Goal: Contribute content: Add original content to the website for others to see

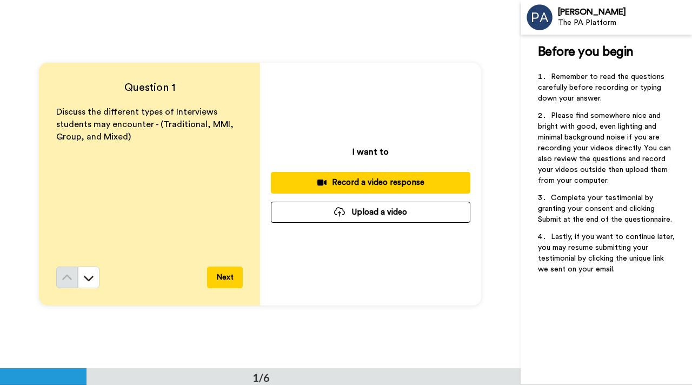
click at [358, 184] on div "Record a video response" at bounding box center [370, 182] width 182 height 11
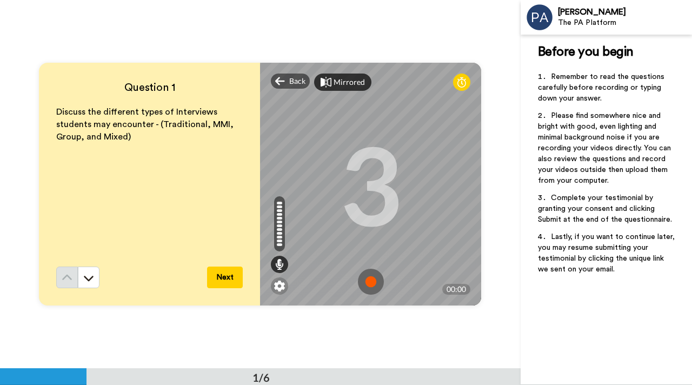
click at [344, 90] on div "Mirrored" at bounding box center [342, 82] width 57 height 17
click at [338, 82] on div "Mirror" at bounding box center [345, 82] width 23 height 11
click at [370, 279] on img at bounding box center [371, 282] width 26 height 26
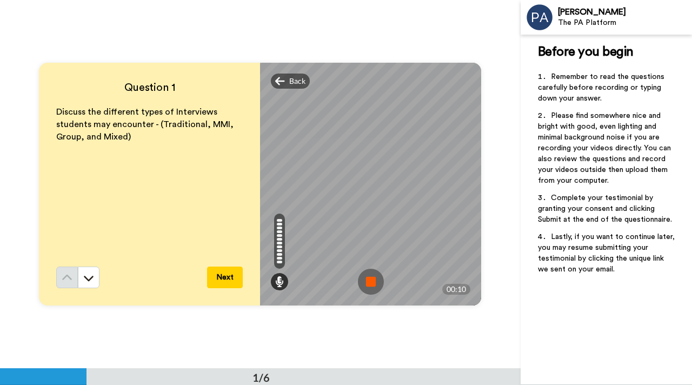
click at [370, 279] on img at bounding box center [371, 282] width 26 height 26
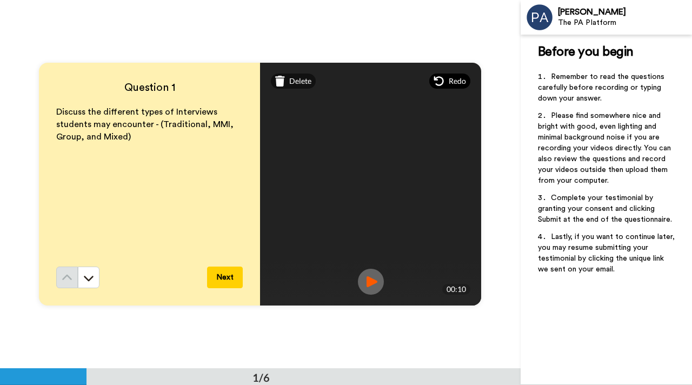
click at [449, 76] on span "Redo" at bounding box center [457, 81] width 17 height 11
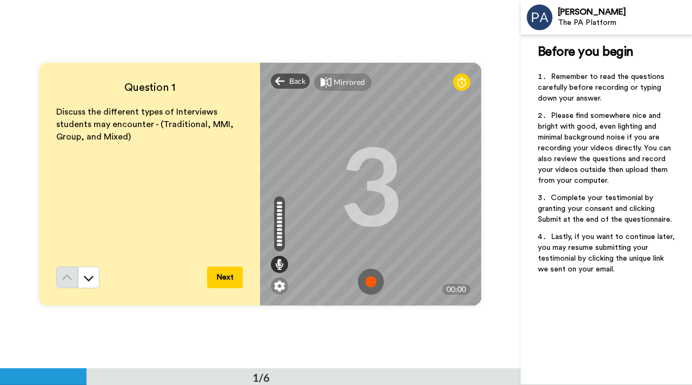
click at [369, 276] on img at bounding box center [371, 282] width 26 height 26
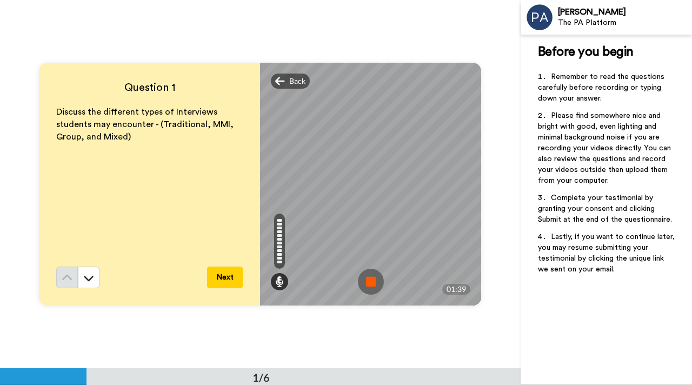
click at [369, 276] on img at bounding box center [371, 282] width 26 height 26
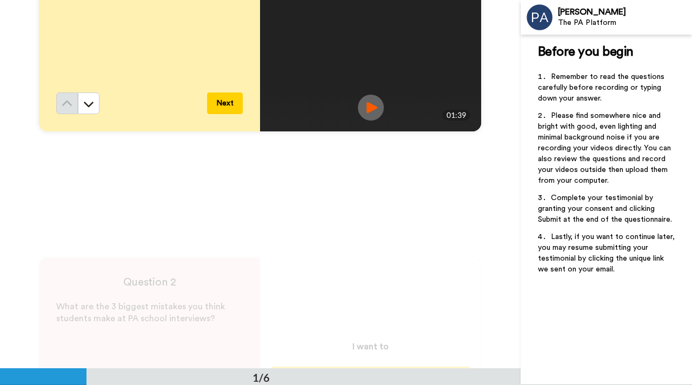
scroll to position [175, 0]
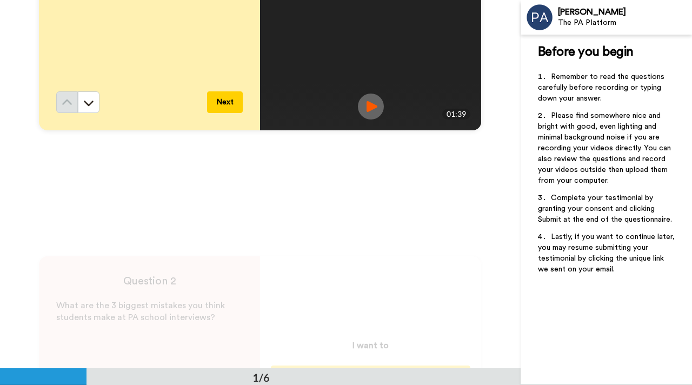
click at [225, 97] on button "Next" at bounding box center [225, 102] width 36 height 22
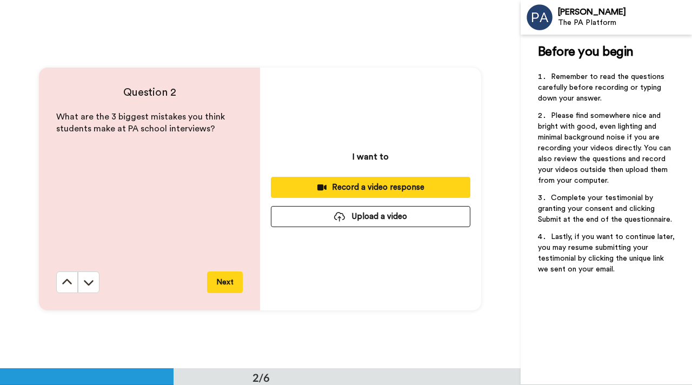
scroll to position [369, 0]
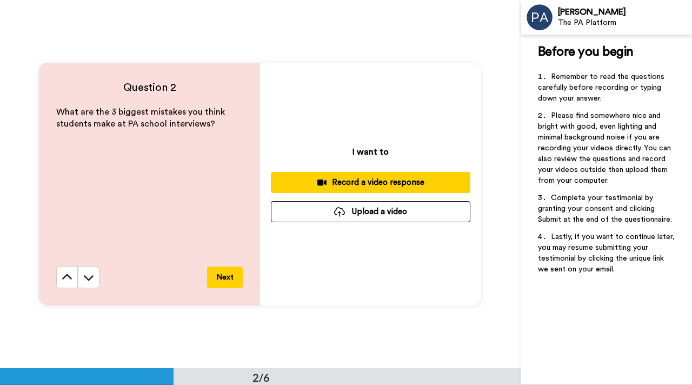
click at [370, 181] on div "Record a video response" at bounding box center [370, 182] width 182 height 11
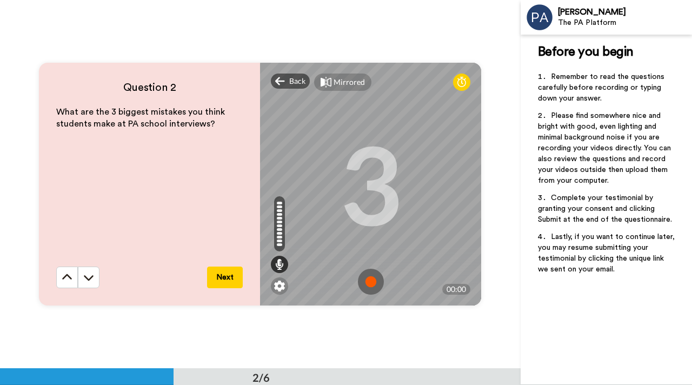
click at [371, 285] on img at bounding box center [371, 282] width 26 height 26
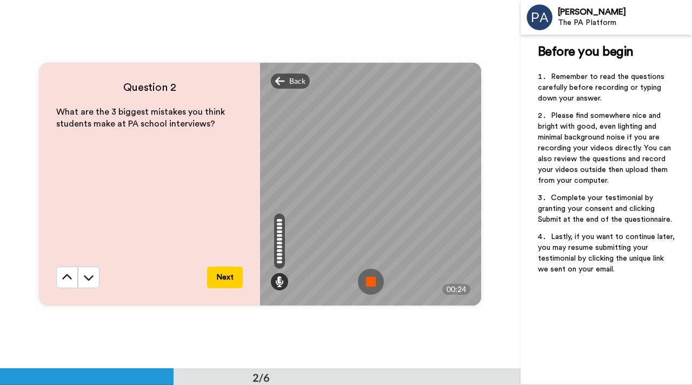
click at [380, 269] on img at bounding box center [371, 282] width 26 height 26
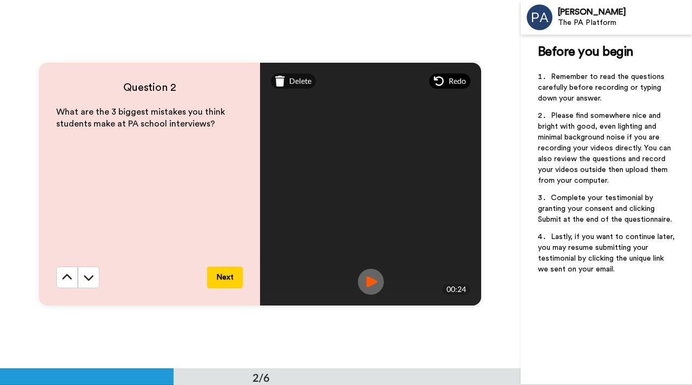
click at [443, 77] on icon at bounding box center [439, 81] width 11 height 11
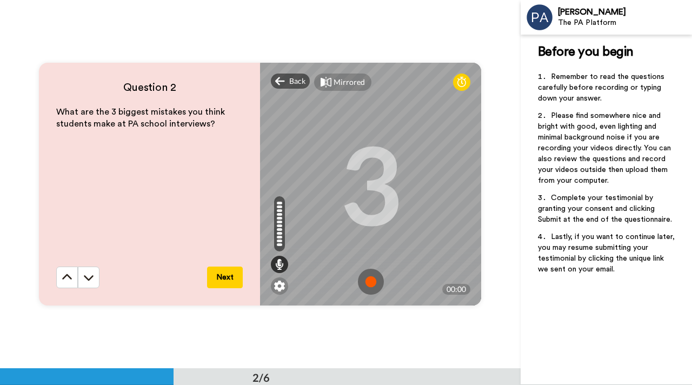
click at [367, 279] on img at bounding box center [371, 282] width 26 height 26
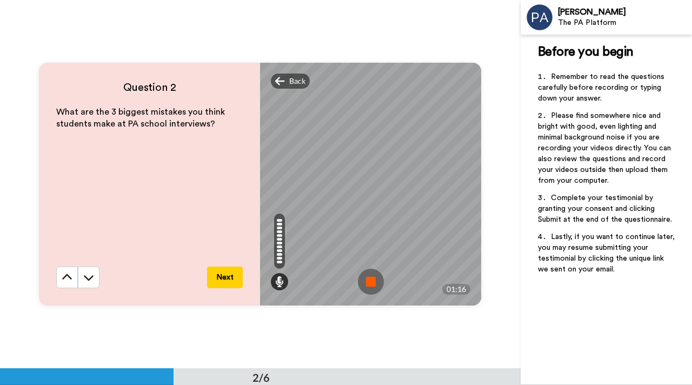
click at [367, 279] on img at bounding box center [371, 282] width 26 height 26
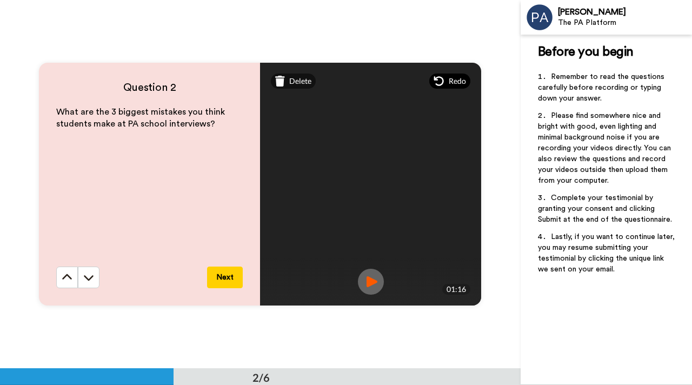
click at [454, 79] on span "Redo" at bounding box center [457, 81] width 17 height 11
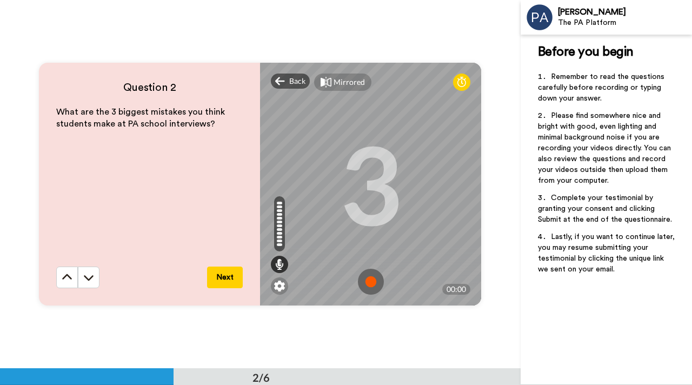
click at [370, 285] on img at bounding box center [371, 282] width 26 height 26
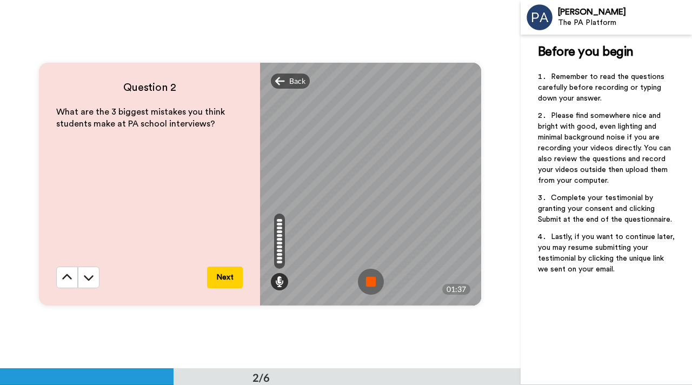
click at [370, 285] on img at bounding box center [371, 282] width 26 height 26
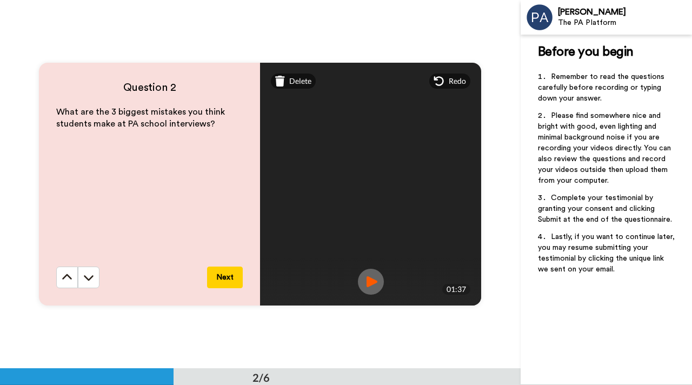
click at [366, 284] on img at bounding box center [371, 282] width 26 height 26
click at [370, 282] on img at bounding box center [371, 282] width 26 height 26
click at [448, 83] on div "Redo" at bounding box center [449, 81] width 41 height 15
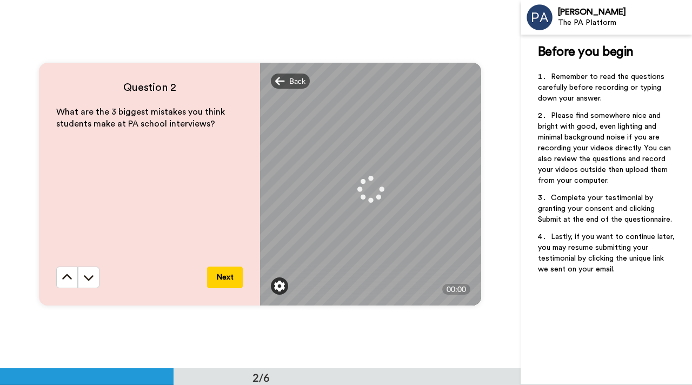
click at [279, 288] on img at bounding box center [279, 286] width 11 height 11
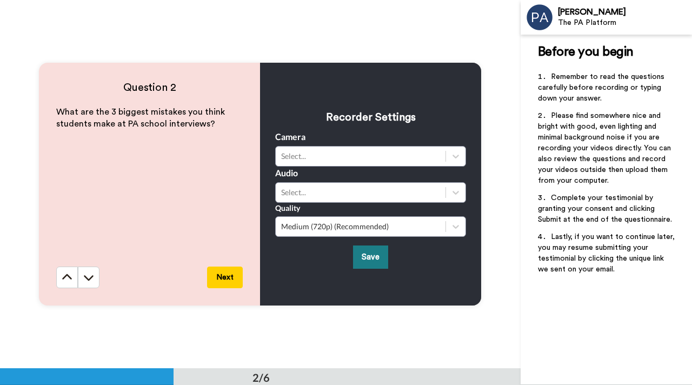
click at [367, 262] on button "Save" at bounding box center [370, 256] width 35 height 23
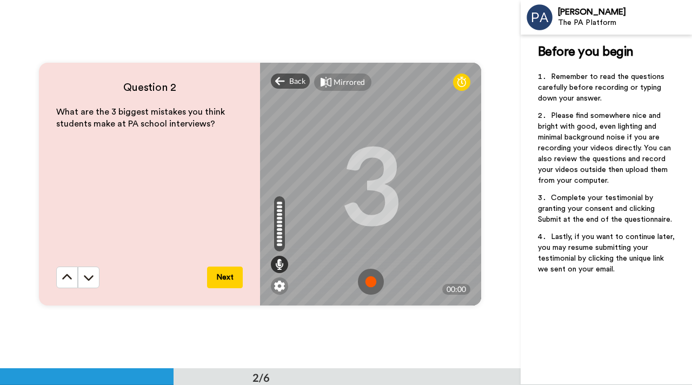
click at [368, 277] on img at bounding box center [371, 282] width 26 height 26
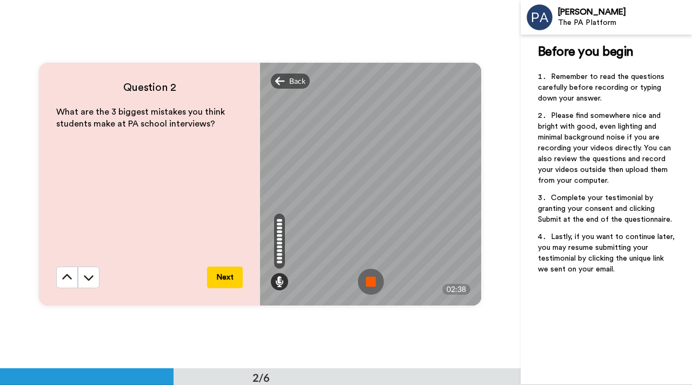
click at [368, 277] on img at bounding box center [371, 282] width 26 height 26
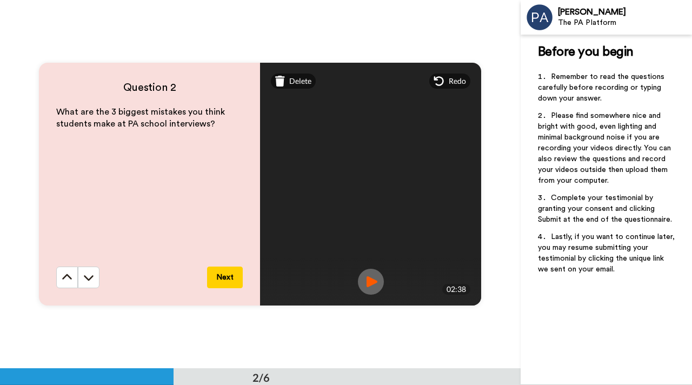
click at [225, 282] on button "Next" at bounding box center [225, 278] width 36 height 22
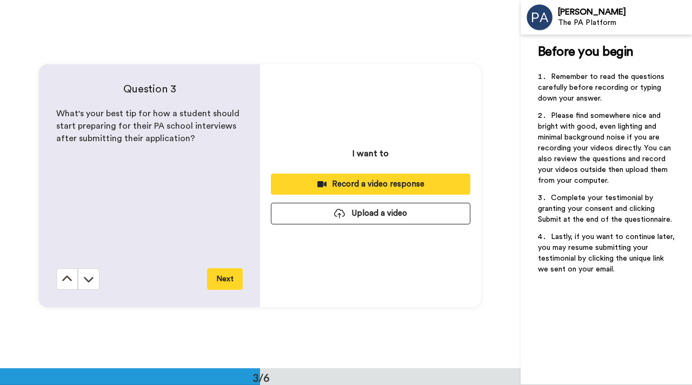
scroll to position [737, 0]
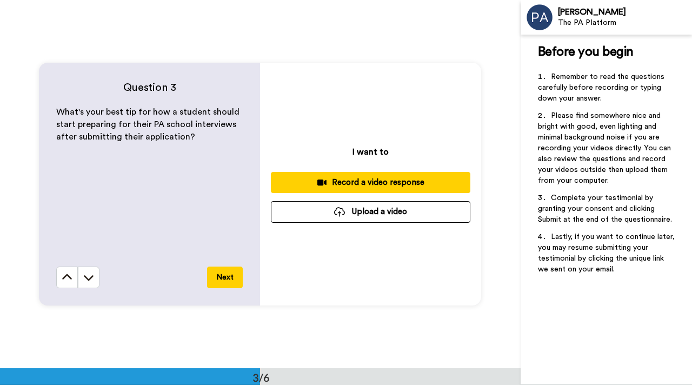
click at [371, 180] on div "Record a video response" at bounding box center [370, 182] width 182 height 11
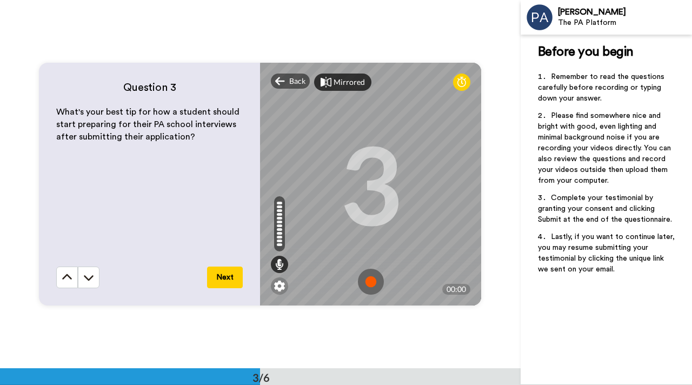
click at [344, 80] on div "Mirrored" at bounding box center [349, 82] width 31 height 11
click at [369, 283] on img at bounding box center [371, 282] width 26 height 26
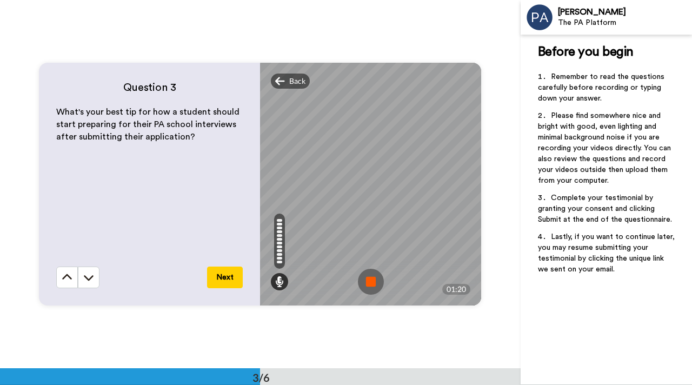
click at [369, 283] on img at bounding box center [371, 282] width 26 height 26
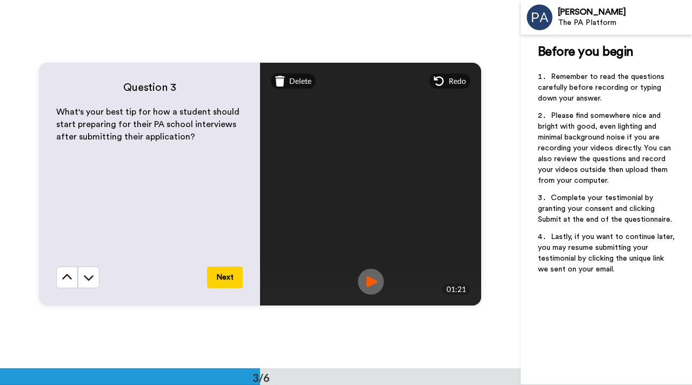
click at [224, 278] on button "Next" at bounding box center [225, 278] width 36 height 22
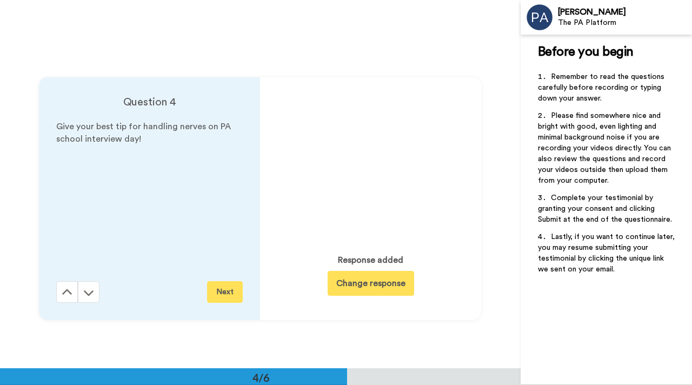
scroll to position [1106, 0]
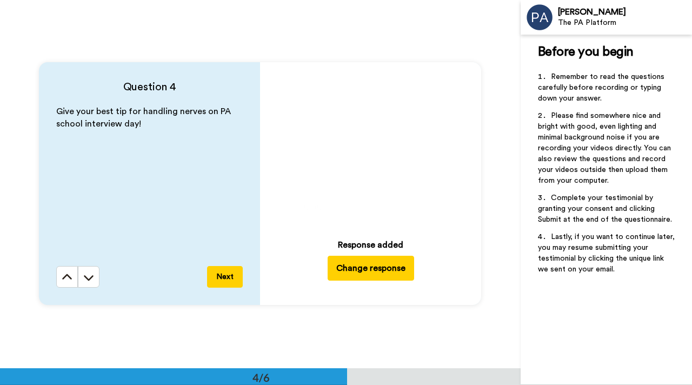
click at [375, 268] on button "Change response" at bounding box center [371, 268] width 86 height 25
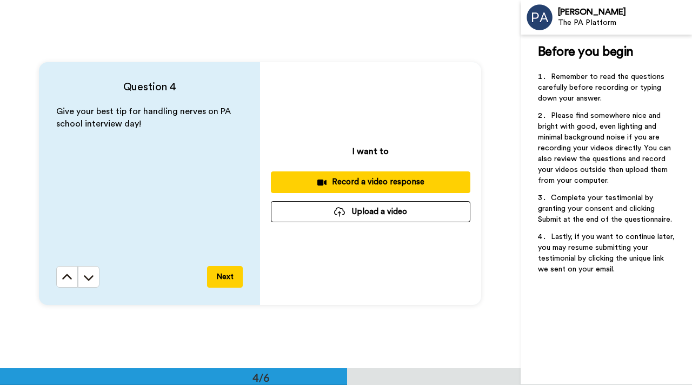
click at [378, 176] on button "Record a video response" at bounding box center [370, 181] width 199 height 21
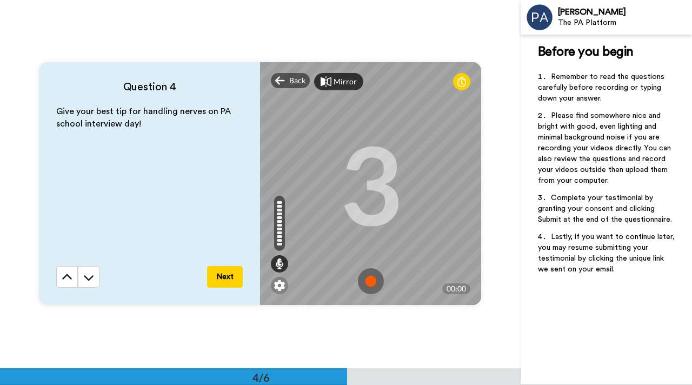
click at [367, 284] on img at bounding box center [371, 281] width 26 height 26
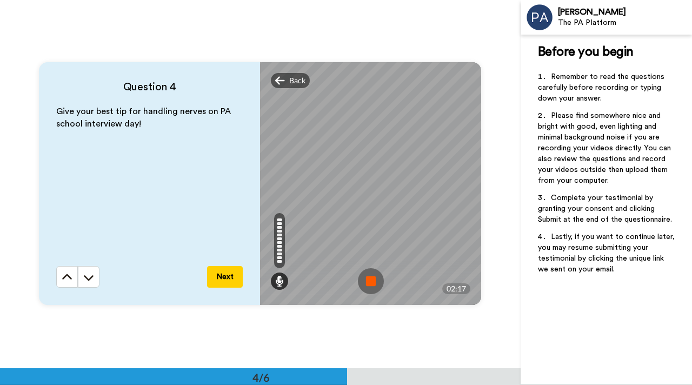
click at [367, 284] on img at bounding box center [371, 281] width 26 height 26
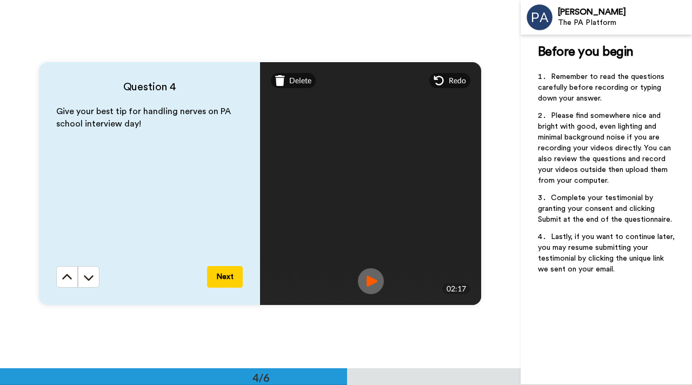
click at [228, 279] on button "Next" at bounding box center [225, 277] width 36 height 22
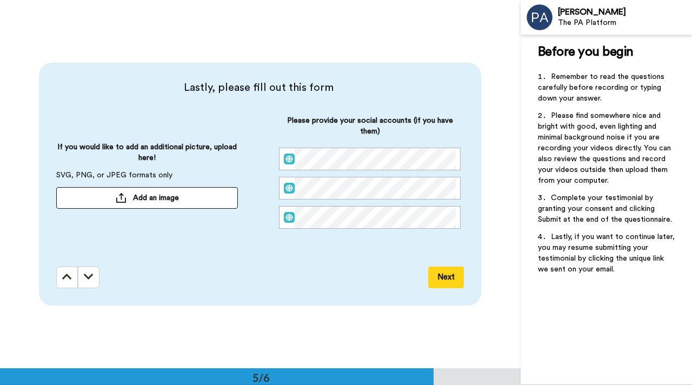
scroll to position [1474, 0]
click at [448, 278] on button "Next" at bounding box center [446, 278] width 36 height 22
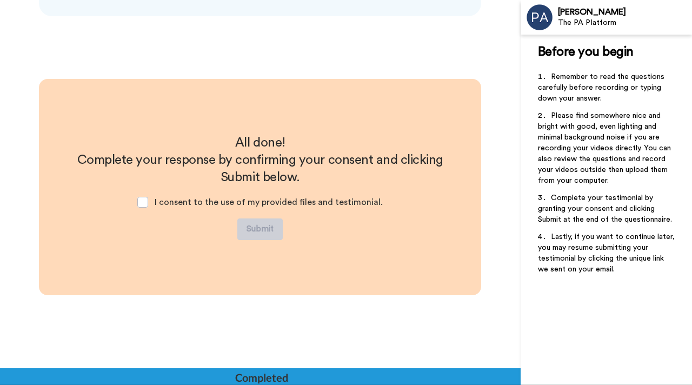
scroll to position [1766, 0]
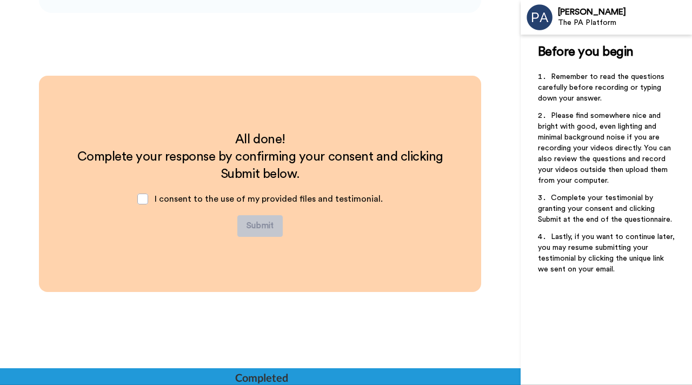
click at [155, 202] on div "I consent to the use of my provided files and testimonial." at bounding box center [260, 199] width 263 height 32
click at [148, 199] on span at bounding box center [142, 199] width 11 height 11
click at [262, 223] on button "Submit" at bounding box center [259, 226] width 45 height 22
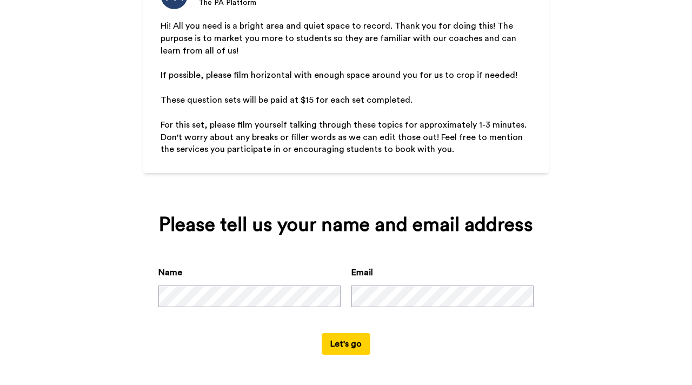
click at [340, 348] on button "Let's go" at bounding box center [346, 344] width 49 height 22
click at [349, 348] on button "Let's go" at bounding box center [346, 344] width 49 height 22
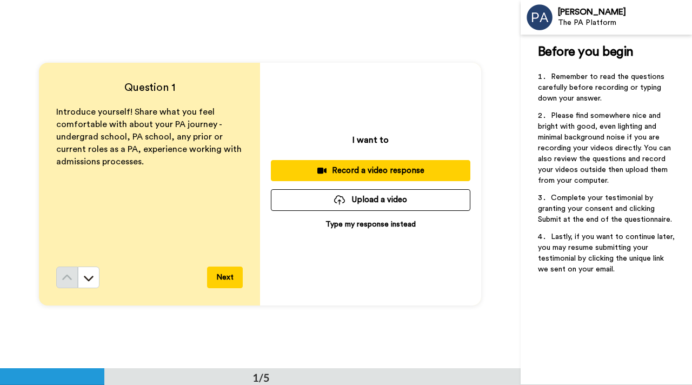
click at [378, 169] on div "Record a video response" at bounding box center [370, 170] width 182 height 11
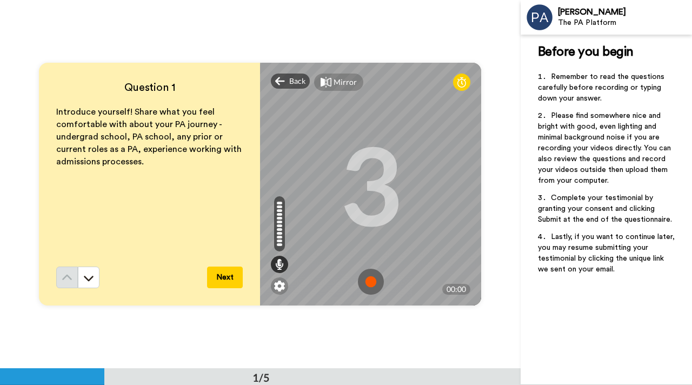
click at [336, 85] on div "Mirror" at bounding box center [345, 82] width 23 height 11
click at [335, 84] on div "Mirrored" at bounding box center [349, 82] width 31 height 11
click at [335, 84] on div "Mirror" at bounding box center [345, 82] width 23 height 11
click at [369, 281] on img at bounding box center [371, 282] width 26 height 26
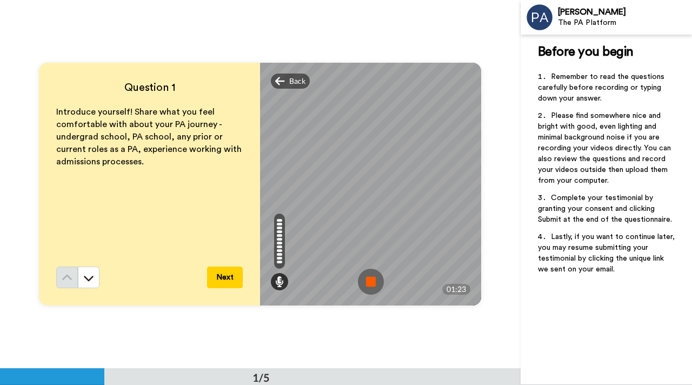
click at [368, 288] on img at bounding box center [371, 282] width 26 height 26
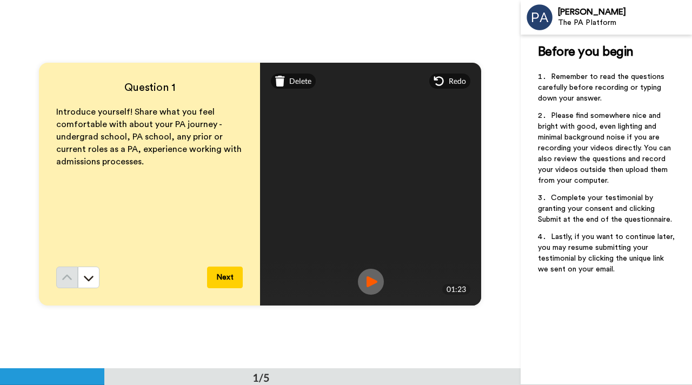
click at [445, 84] on div "Redo" at bounding box center [449, 81] width 41 height 15
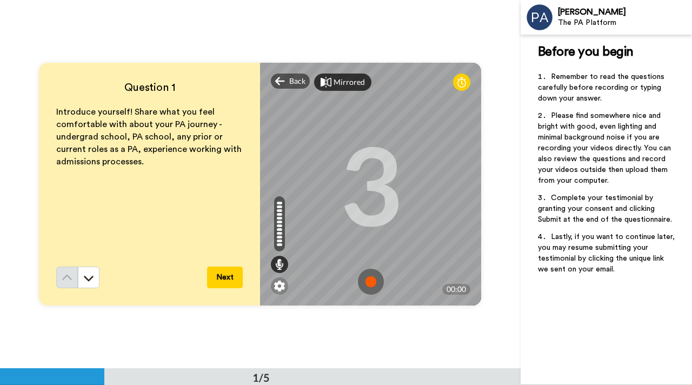
click at [342, 81] on div "Mirrored" at bounding box center [349, 82] width 31 height 11
click at [342, 81] on div "Mirror" at bounding box center [345, 82] width 23 height 11
click at [371, 284] on img at bounding box center [371, 282] width 26 height 26
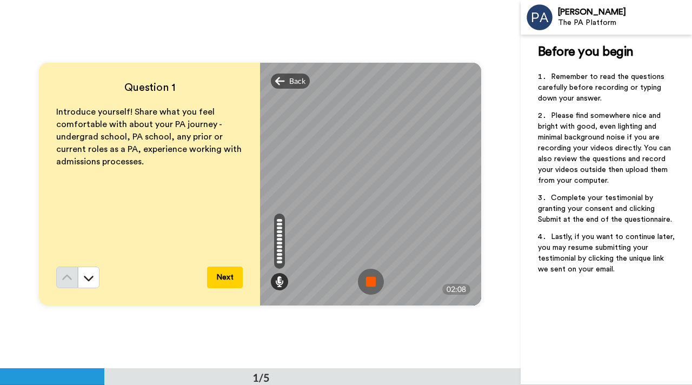
click at [371, 281] on img at bounding box center [371, 282] width 26 height 26
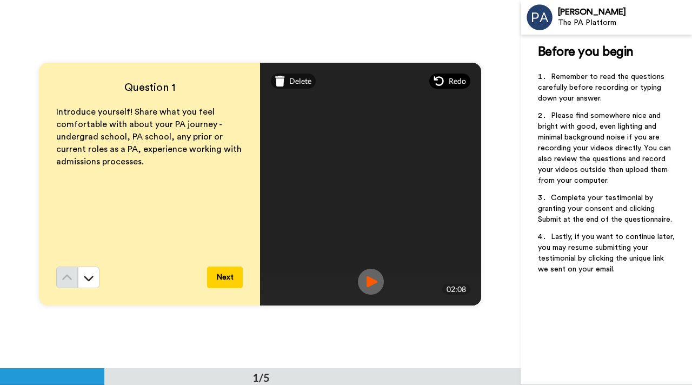
click at [450, 80] on span "Redo" at bounding box center [457, 81] width 17 height 11
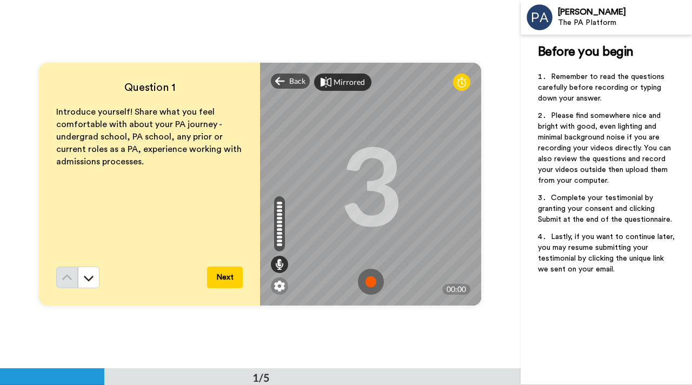
click at [334, 82] on div "Mirrored" at bounding box center [349, 82] width 31 height 11
click at [370, 280] on img at bounding box center [371, 282] width 26 height 26
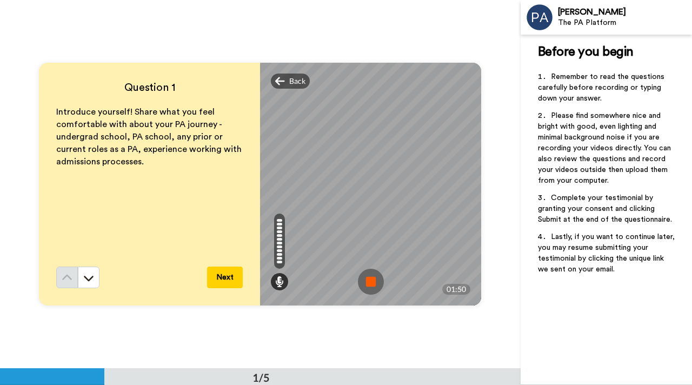
click at [370, 280] on img at bounding box center [371, 282] width 26 height 26
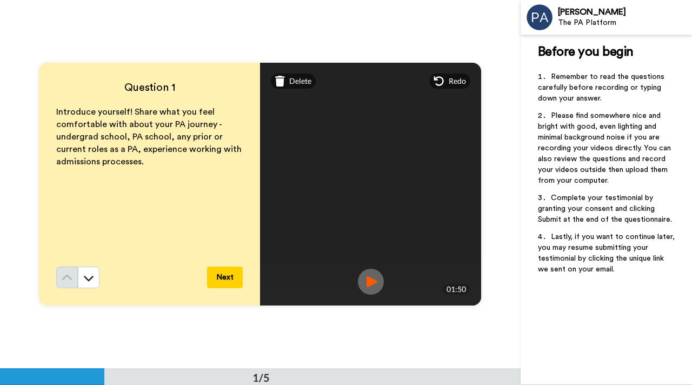
click at [223, 275] on button "Next" at bounding box center [225, 278] width 36 height 22
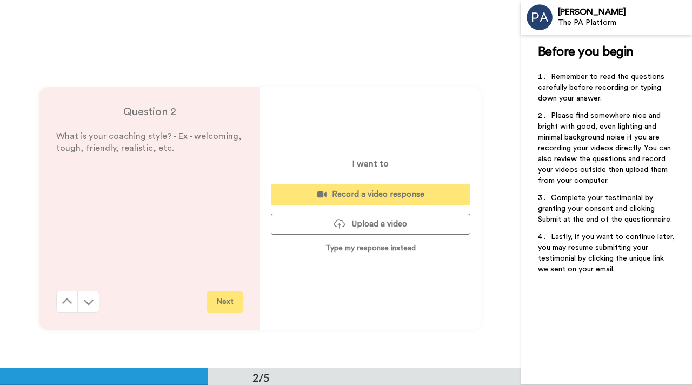
scroll to position [369, 0]
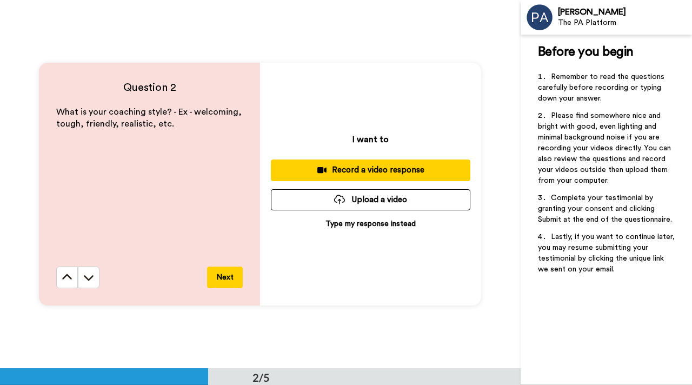
click at [382, 166] on div "Record a video response" at bounding box center [370, 169] width 182 height 11
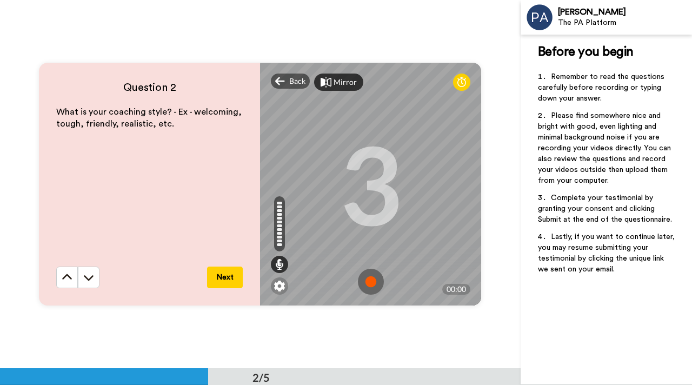
click at [375, 283] on img at bounding box center [371, 282] width 26 height 26
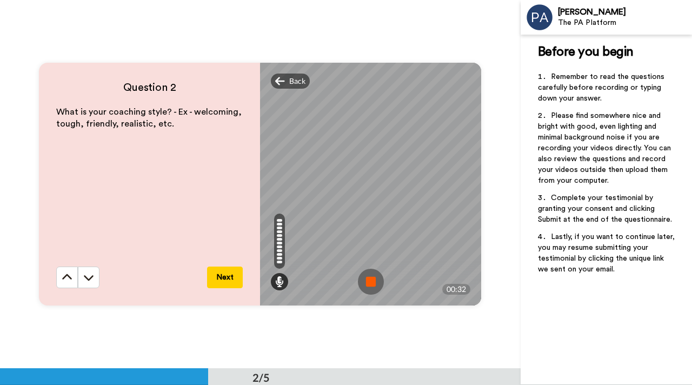
click at [376, 277] on img at bounding box center [371, 282] width 26 height 26
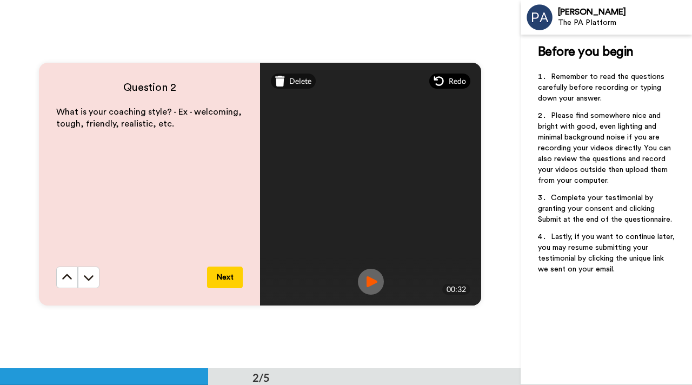
click at [449, 76] on span "Redo" at bounding box center [457, 81] width 17 height 11
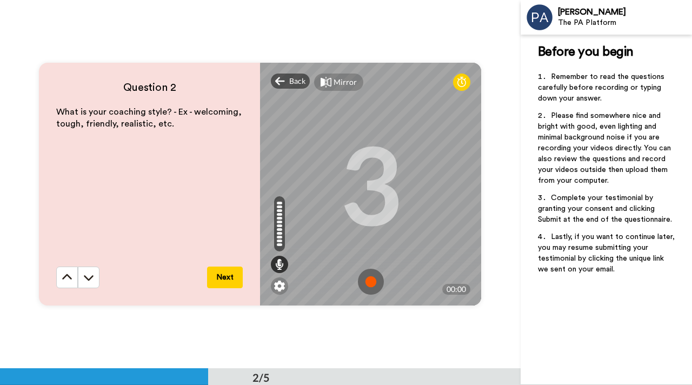
click at [330, 85] on icon at bounding box center [326, 82] width 11 height 11
click at [344, 83] on div "Mirrored" at bounding box center [349, 82] width 31 height 11
click at [340, 80] on div "Mirror" at bounding box center [345, 82] width 23 height 11
click at [372, 283] on img at bounding box center [371, 282] width 26 height 26
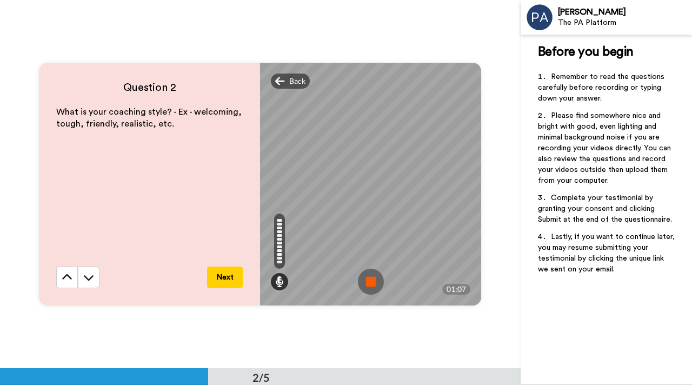
click at [365, 282] on img at bounding box center [371, 282] width 26 height 26
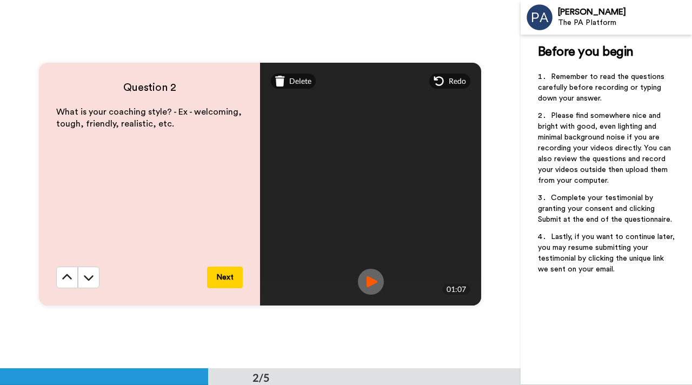
click at [228, 278] on button "Next" at bounding box center [225, 278] width 36 height 22
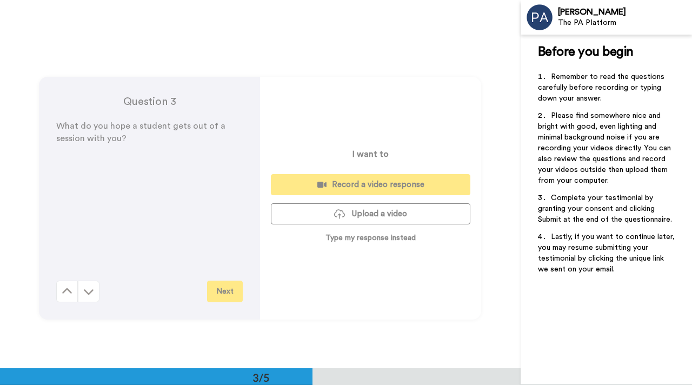
scroll to position [737, 0]
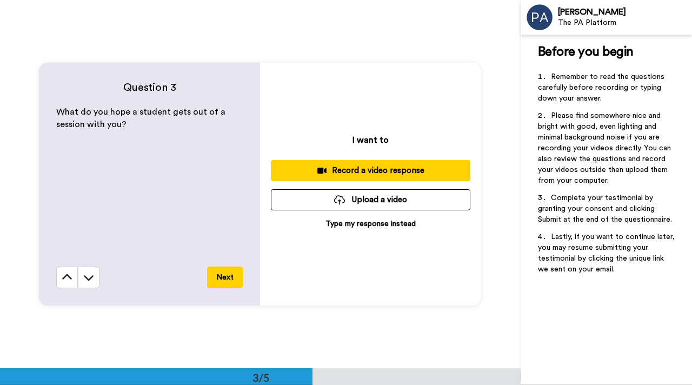
click at [380, 171] on div "Record a video response" at bounding box center [370, 170] width 182 height 11
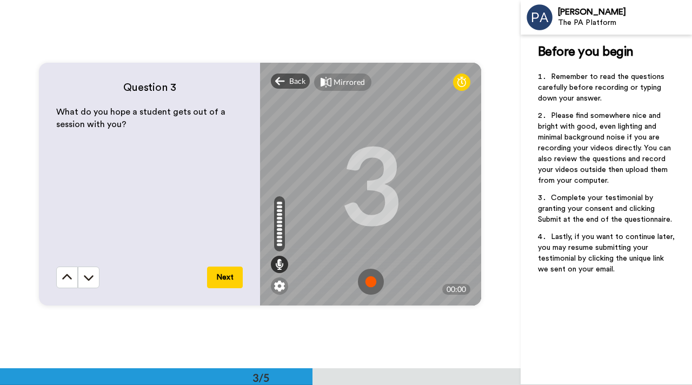
click at [371, 278] on img at bounding box center [371, 282] width 26 height 26
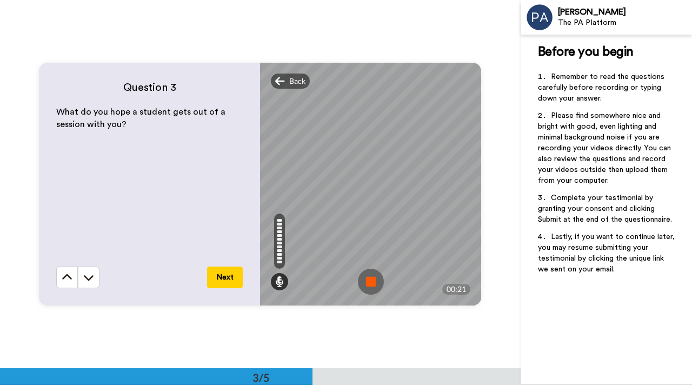
click at [367, 284] on img at bounding box center [371, 282] width 26 height 26
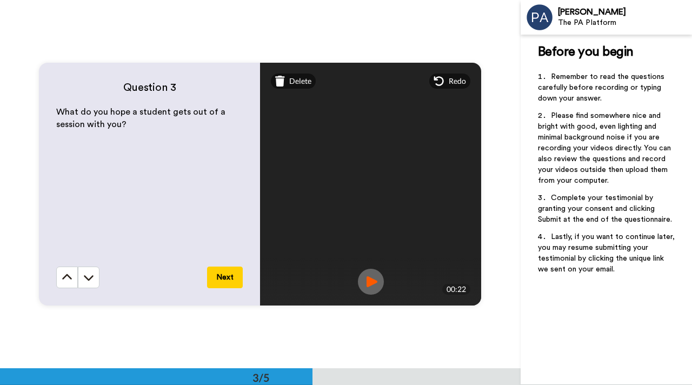
click at [451, 84] on span "Redo" at bounding box center [457, 81] width 17 height 11
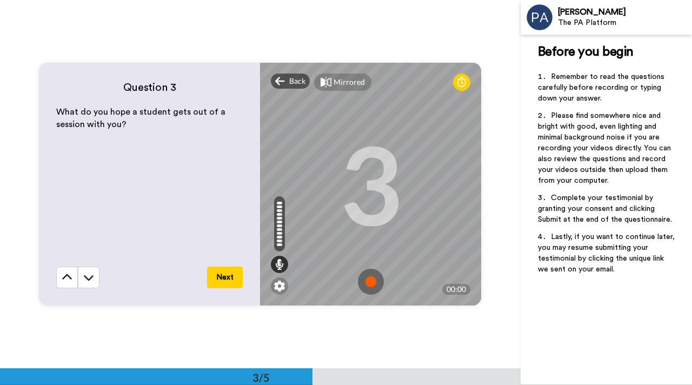
click at [371, 279] on img at bounding box center [371, 282] width 26 height 26
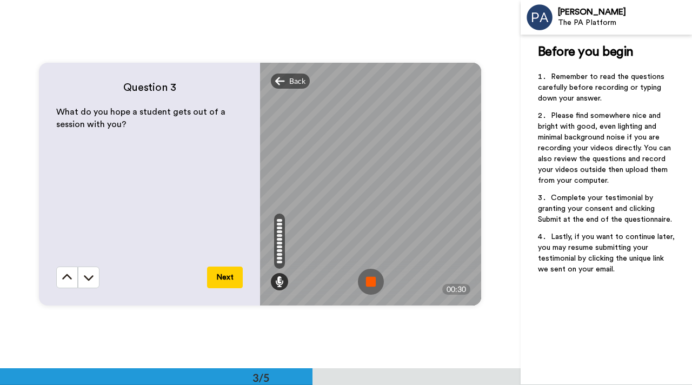
click at [370, 279] on img at bounding box center [371, 282] width 26 height 26
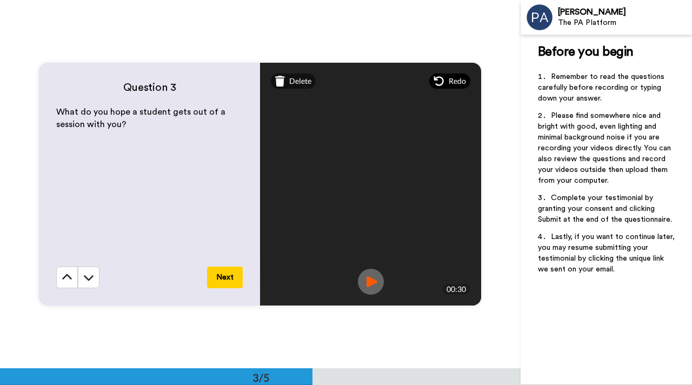
click at [445, 86] on div "Redo" at bounding box center [449, 81] width 41 height 15
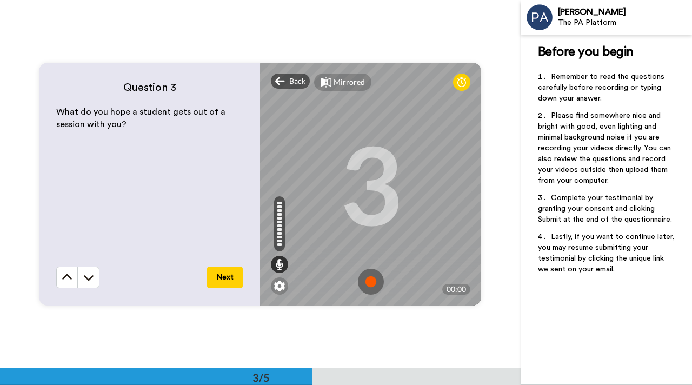
click at [369, 282] on img at bounding box center [371, 282] width 26 height 26
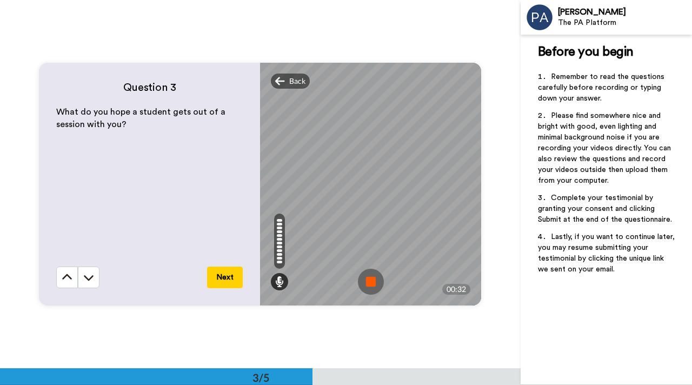
click at [371, 274] on img at bounding box center [371, 282] width 26 height 26
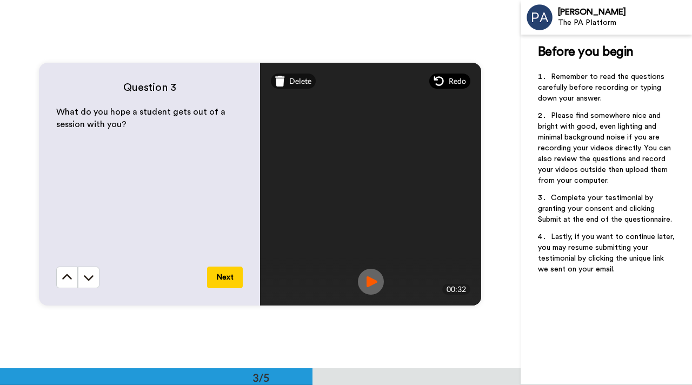
click at [444, 75] on div "Redo" at bounding box center [449, 81] width 41 height 15
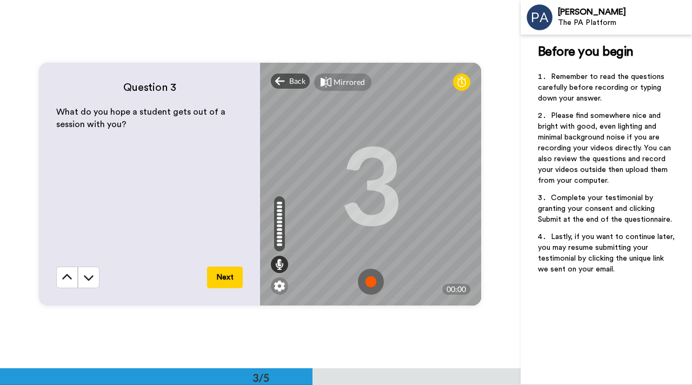
click at [372, 282] on img at bounding box center [371, 282] width 26 height 26
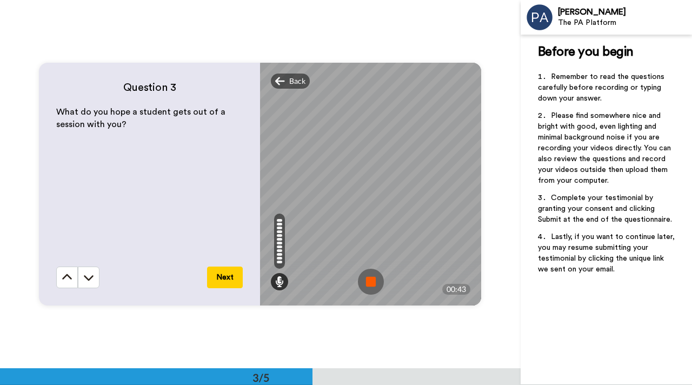
click at [372, 282] on img at bounding box center [371, 282] width 26 height 26
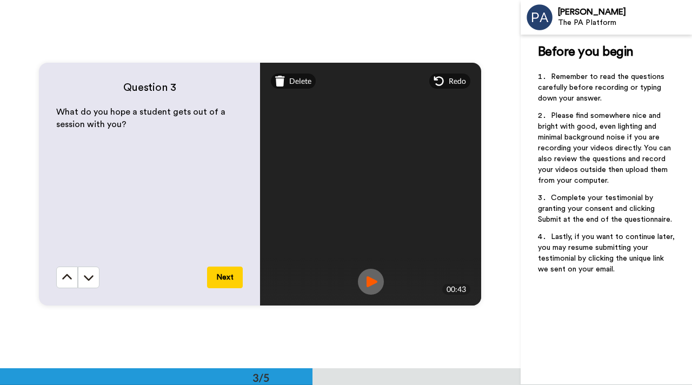
click at [228, 281] on button "Next" at bounding box center [225, 278] width 36 height 22
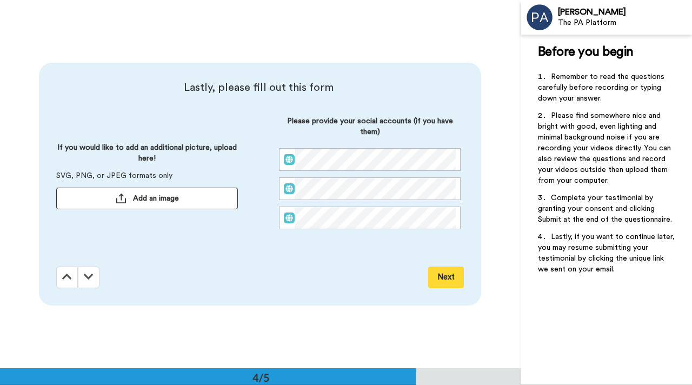
scroll to position [1106, 0]
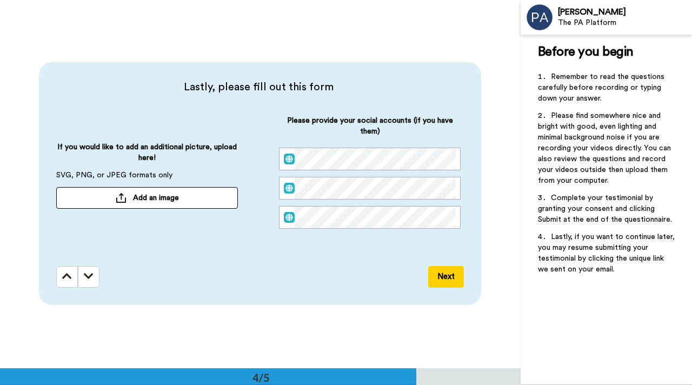
click at [450, 278] on button "Next" at bounding box center [446, 277] width 36 height 22
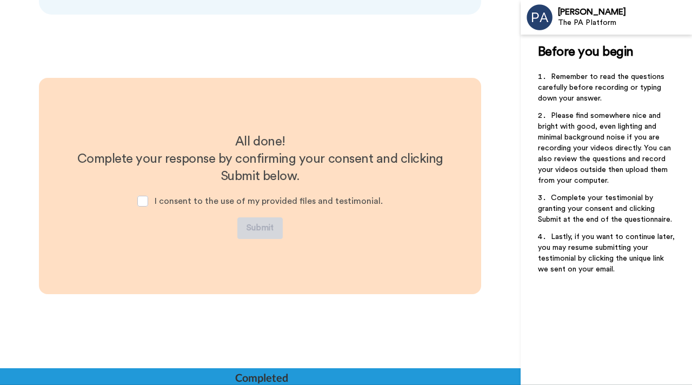
scroll to position [1397, 0]
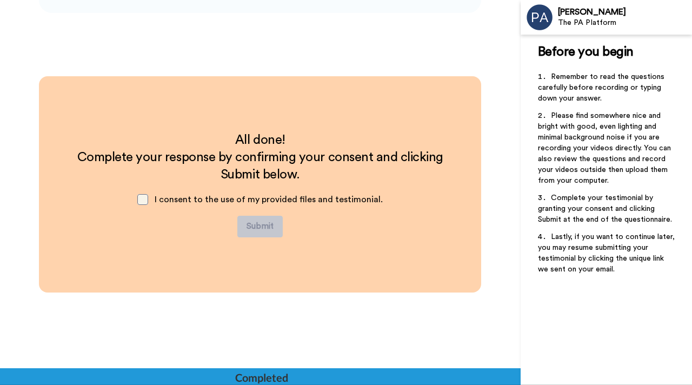
click at [148, 199] on span at bounding box center [142, 199] width 11 height 11
click at [261, 229] on button "Submit" at bounding box center [259, 227] width 45 height 22
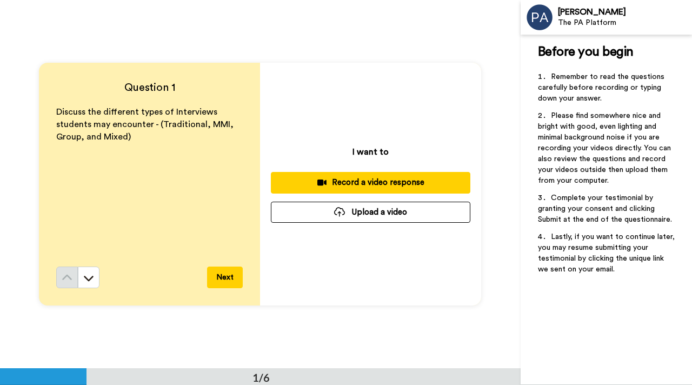
click at [221, 281] on button "Next" at bounding box center [225, 278] width 36 height 22
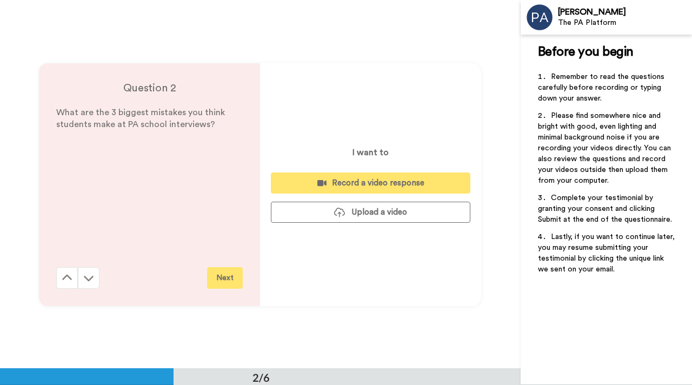
scroll to position [369, 0]
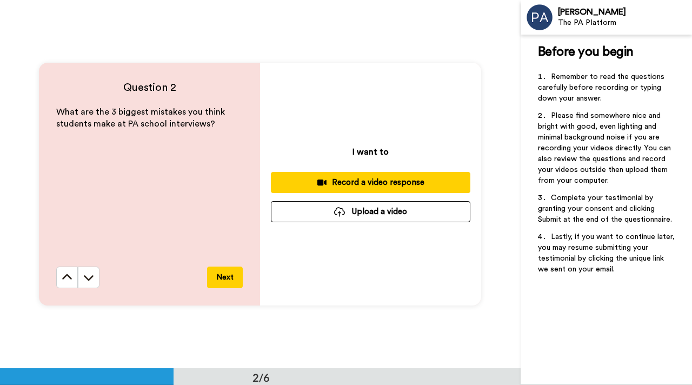
click at [219, 277] on button "Next" at bounding box center [225, 278] width 36 height 22
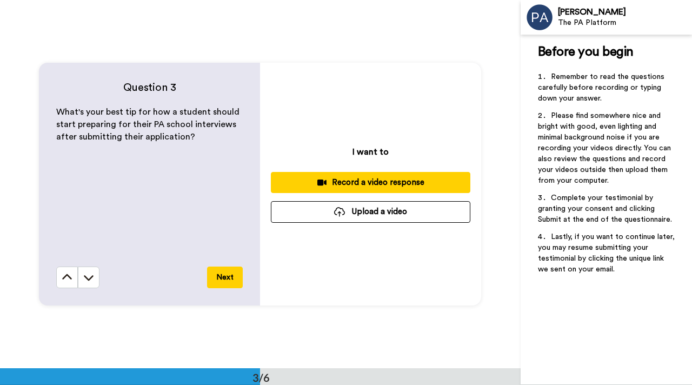
click at [228, 277] on button "Next" at bounding box center [225, 278] width 36 height 22
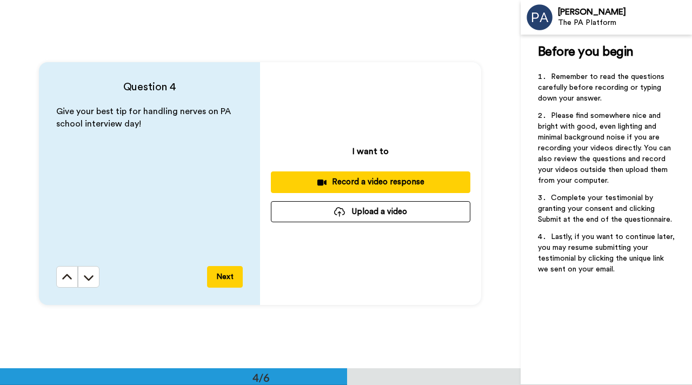
click at [228, 277] on button "Next" at bounding box center [225, 277] width 36 height 22
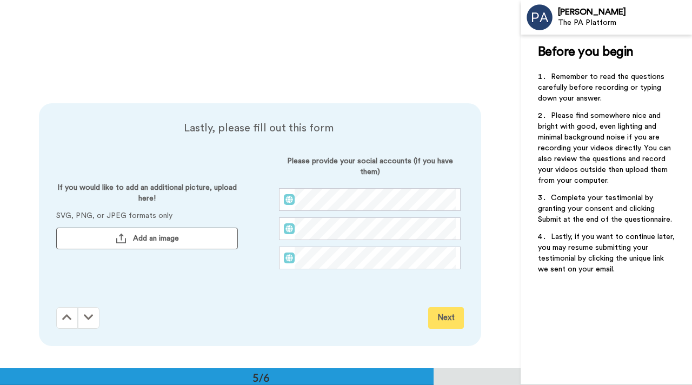
scroll to position [1474, 0]
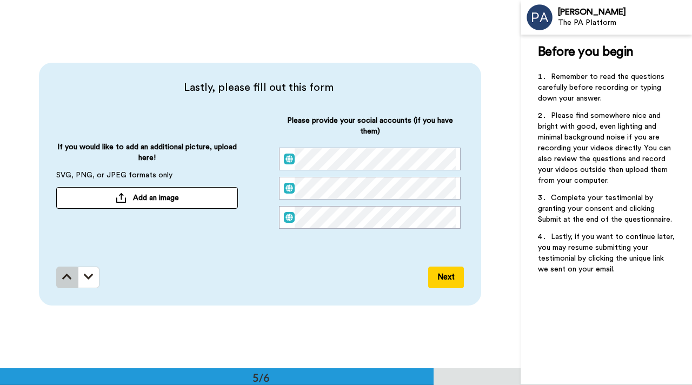
click at [65, 279] on icon at bounding box center [67, 276] width 10 height 11
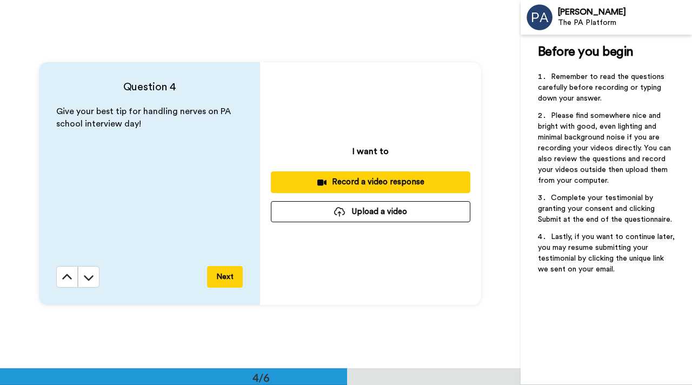
click at [65, 279] on icon at bounding box center [67, 277] width 11 height 11
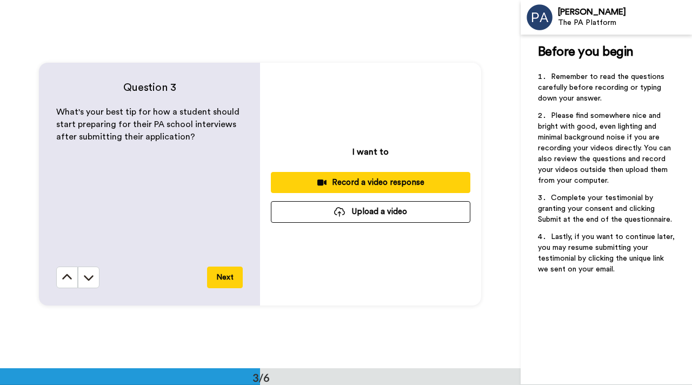
click at [65, 279] on icon at bounding box center [67, 277] width 11 height 11
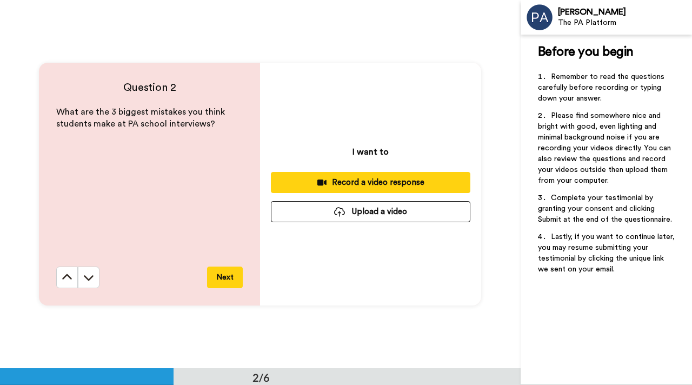
click at [65, 279] on icon at bounding box center [67, 277] width 11 height 11
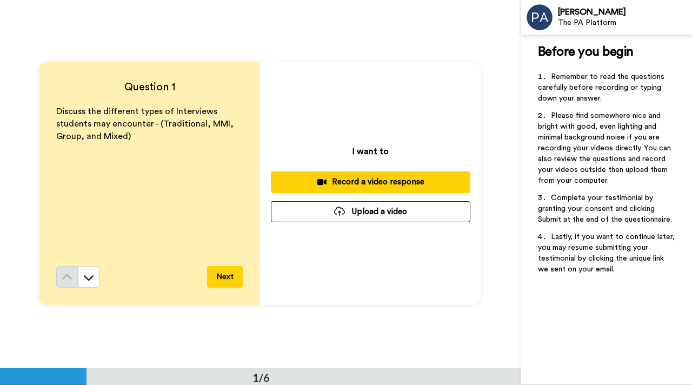
scroll to position [0, 0]
click at [371, 182] on div "Record a video response" at bounding box center [370, 182] width 182 height 11
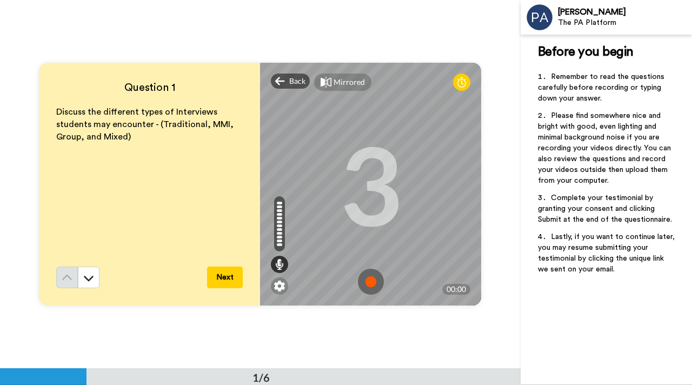
click at [372, 283] on img at bounding box center [371, 282] width 26 height 26
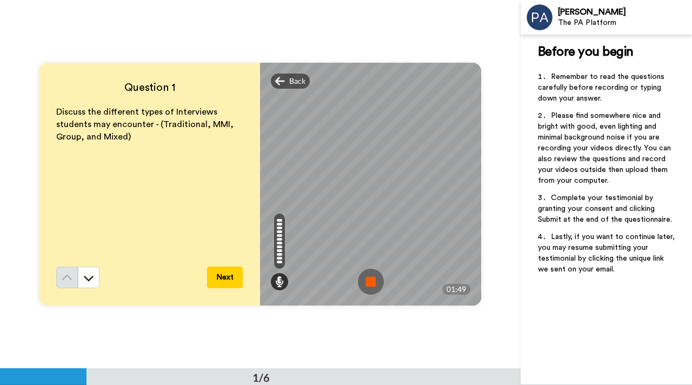
click at [372, 289] on img at bounding box center [371, 282] width 26 height 26
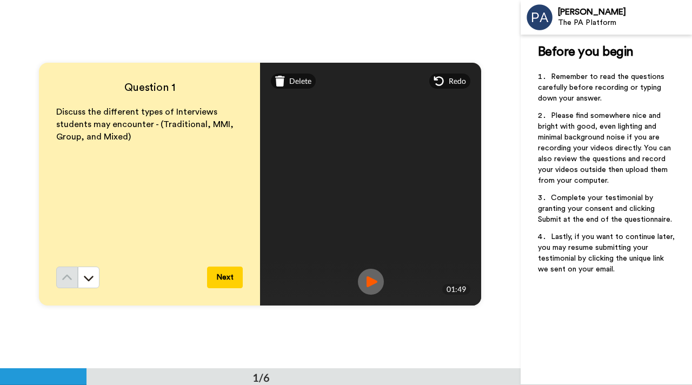
click at [222, 277] on button "Next" at bounding box center [225, 278] width 36 height 22
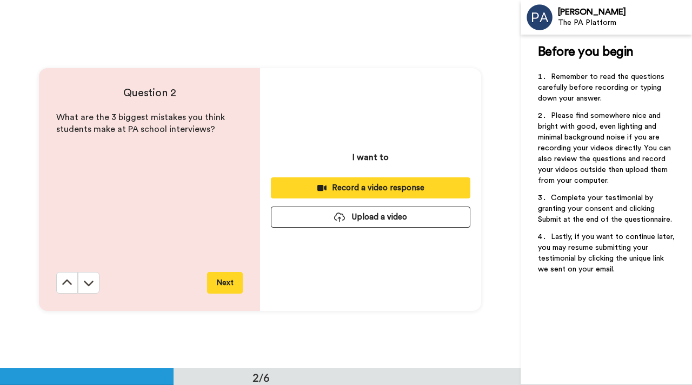
scroll to position [369, 0]
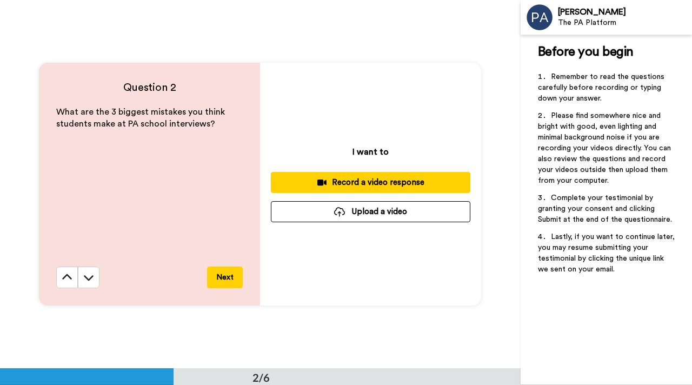
click at [377, 182] on div "Record a video response" at bounding box center [370, 182] width 182 height 11
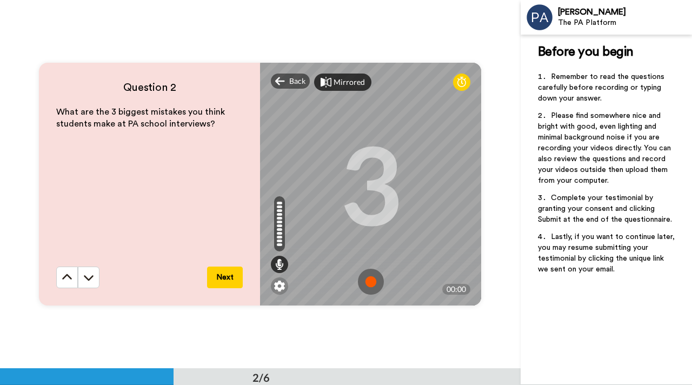
click at [344, 82] on div "Mirrored" at bounding box center [349, 82] width 31 height 11
click at [344, 82] on div "Mirror" at bounding box center [345, 82] width 23 height 11
click at [368, 284] on img at bounding box center [371, 282] width 26 height 26
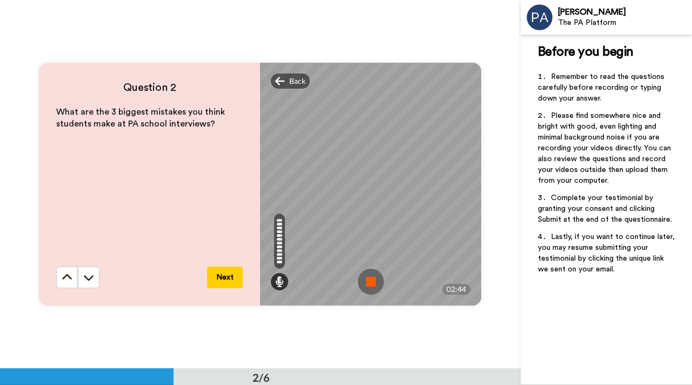
click at [369, 284] on img at bounding box center [371, 282] width 26 height 26
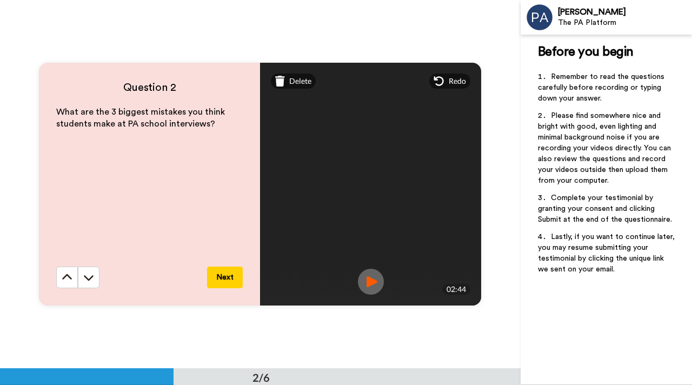
click at [226, 280] on button "Next" at bounding box center [225, 278] width 36 height 22
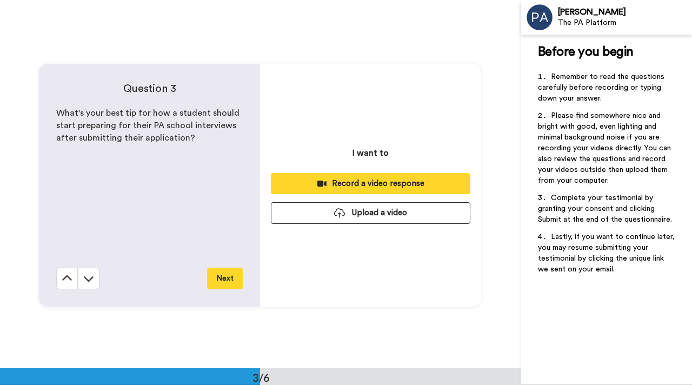
scroll to position [737, 0]
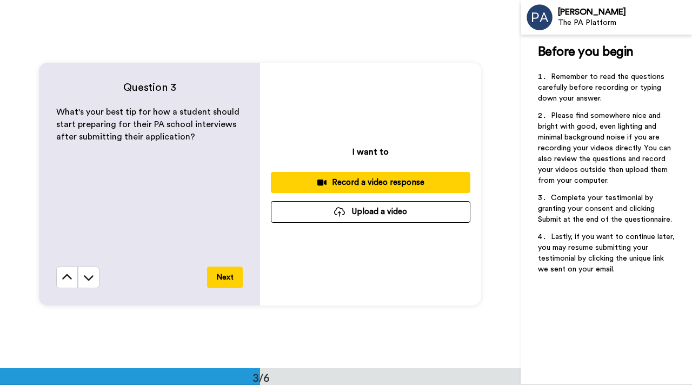
click at [376, 181] on div "Record a video response" at bounding box center [370, 182] width 182 height 11
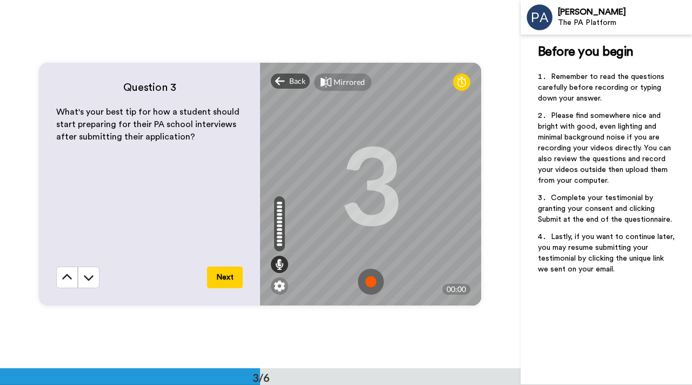
click at [374, 282] on img at bounding box center [371, 282] width 26 height 26
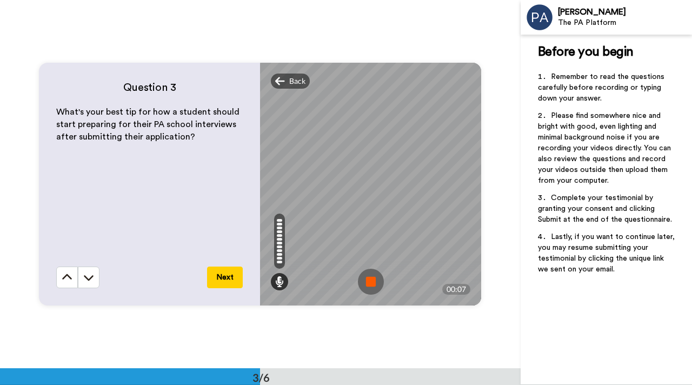
click at [381, 276] on img at bounding box center [371, 282] width 26 height 26
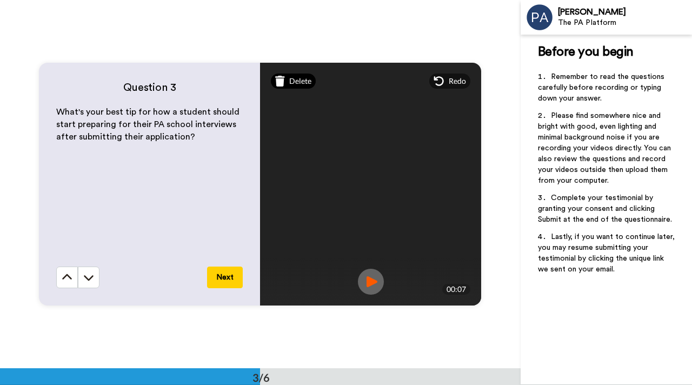
click at [295, 83] on span "Delete" at bounding box center [300, 81] width 22 height 11
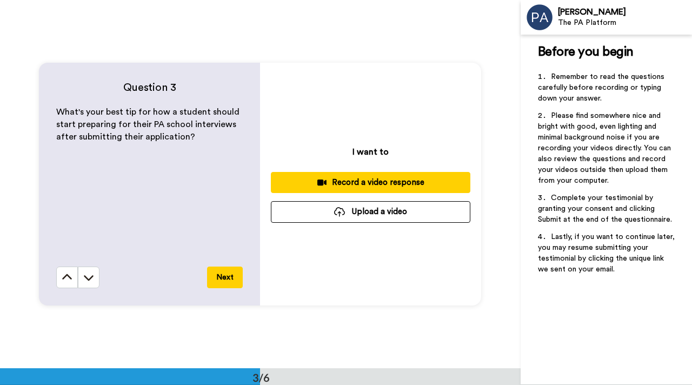
click at [360, 177] on div "Record a video response" at bounding box center [370, 182] width 182 height 11
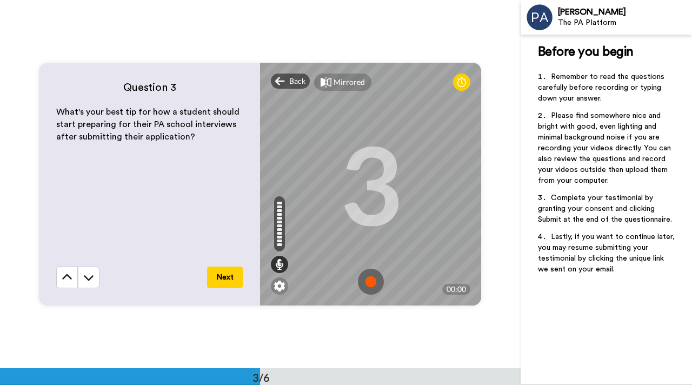
click at [370, 284] on img at bounding box center [371, 282] width 26 height 26
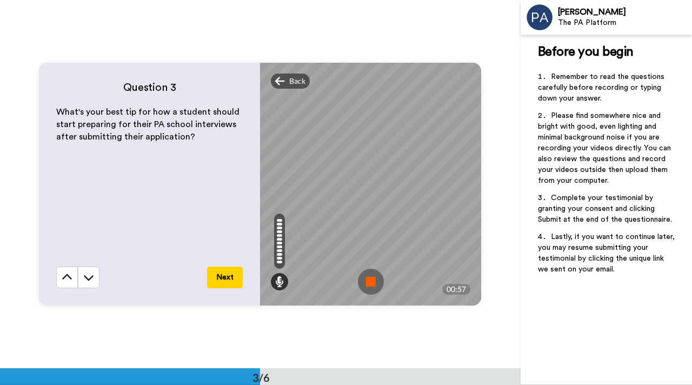
click at [367, 276] on img at bounding box center [371, 282] width 26 height 26
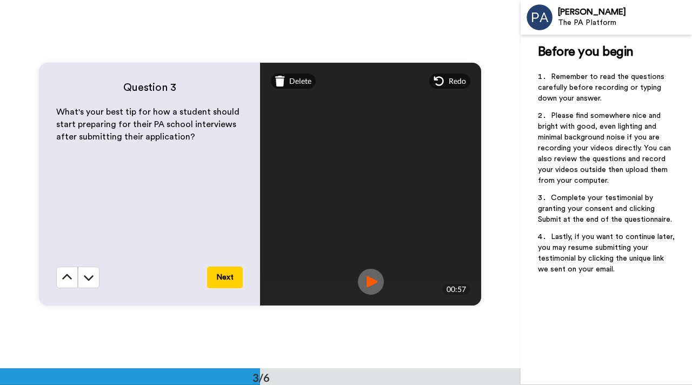
click at [224, 283] on button "Next" at bounding box center [225, 278] width 36 height 22
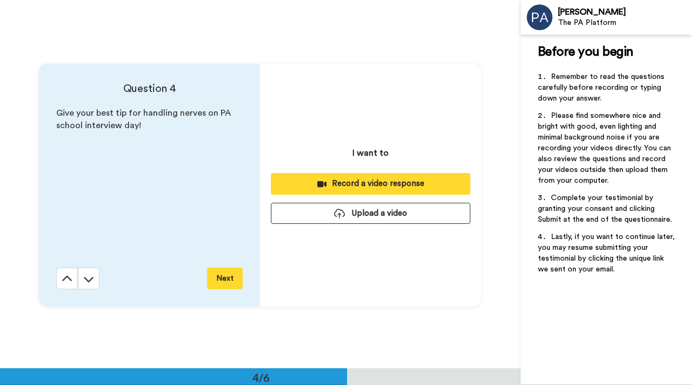
scroll to position [1106, 0]
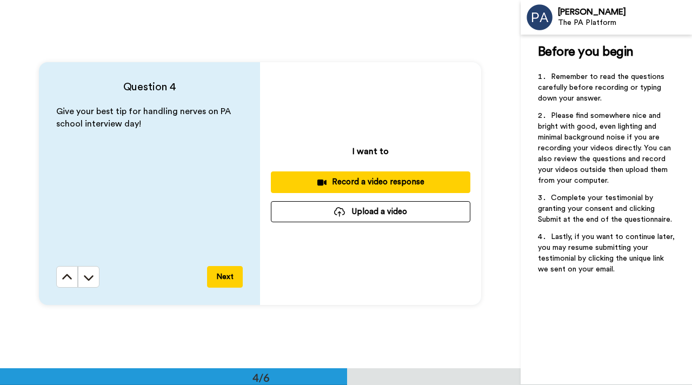
click at [374, 182] on div "Record a video response" at bounding box center [370, 181] width 182 height 11
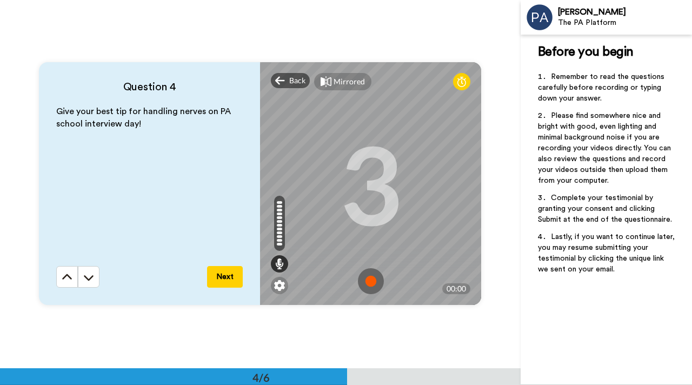
click at [370, 282] on img at bounding box center [371, 281] width 26 height 26
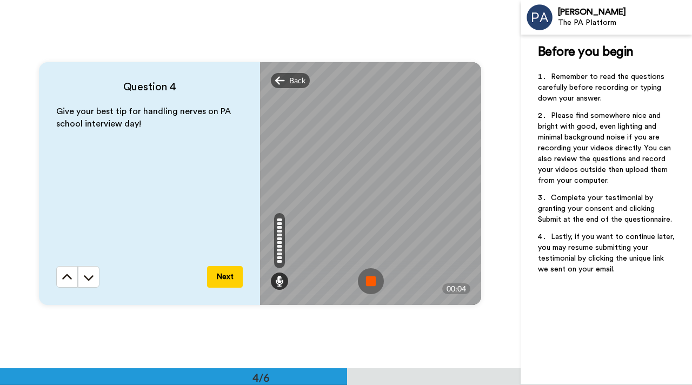
click at [368, 286] on img at bounding box center [371, 281] width 26 height 26
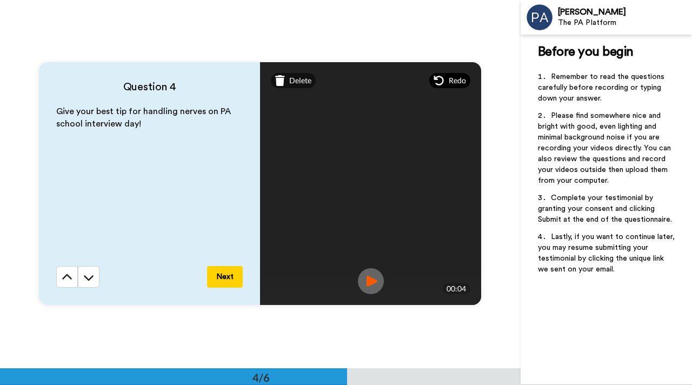
click at [447, 84] on div "Redo" at bounding box center [449, 80] width 41 height 15
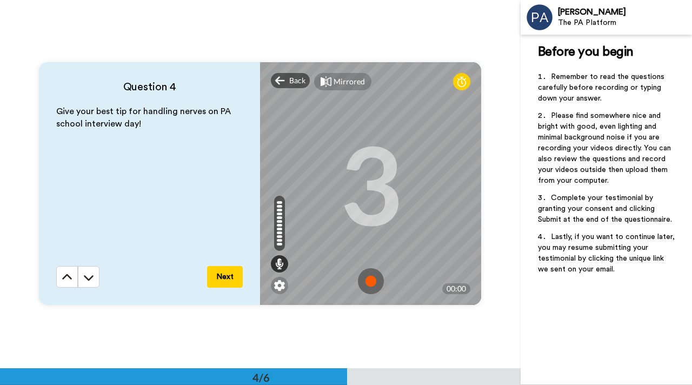
click at [369, 271] on img at bounding box center [371, 281] width 26 height 26
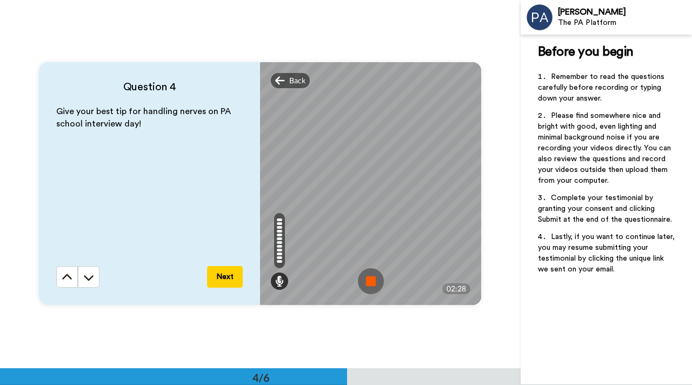
click at [370, 277] on img at bounding box center [371, 281] width 26 height 26
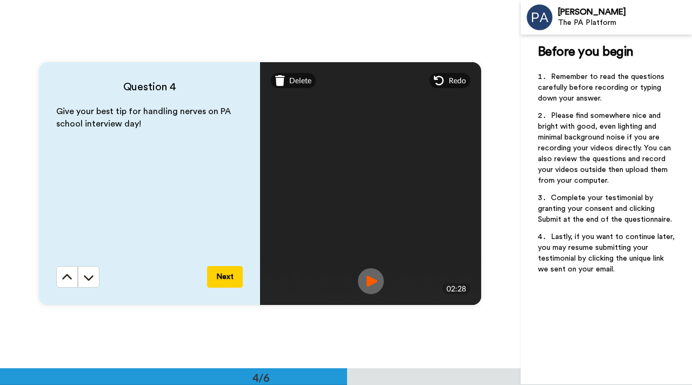
click at [232, 281] on button "Next" at bounding box center [225, 277] width 36 height 22
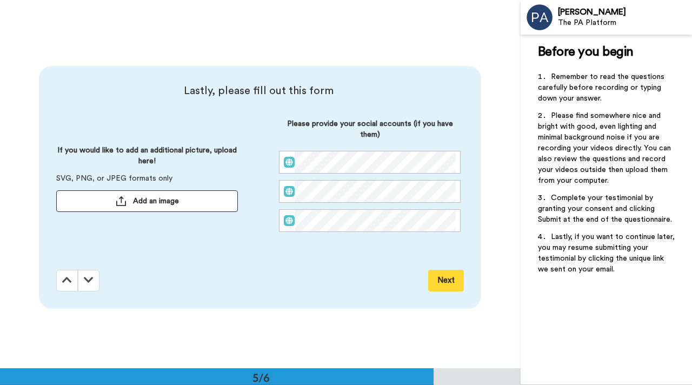
scroll to position [1474, 0]
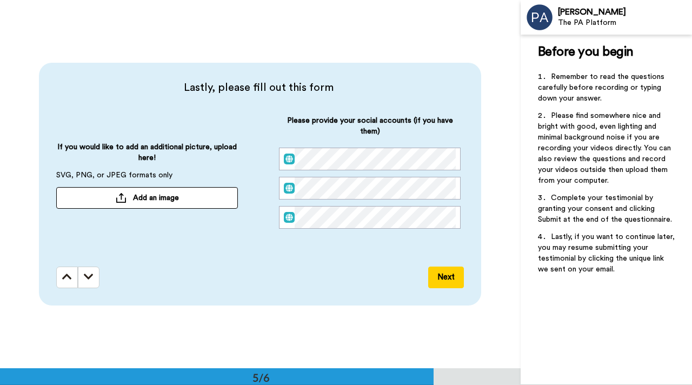
click at [449, 278] on button "Next" at bounding box center [446, 278] width 36 height 22
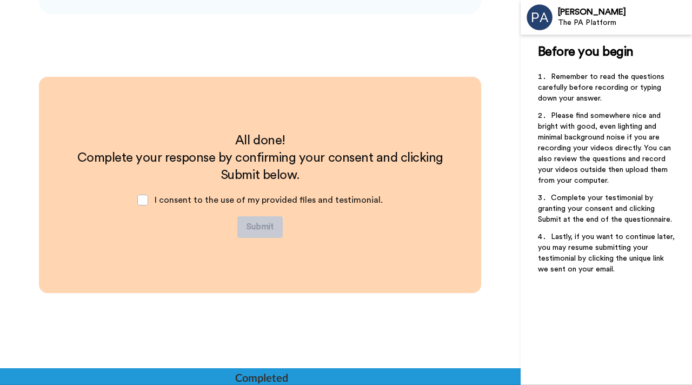
scroll to position [1766, 0]
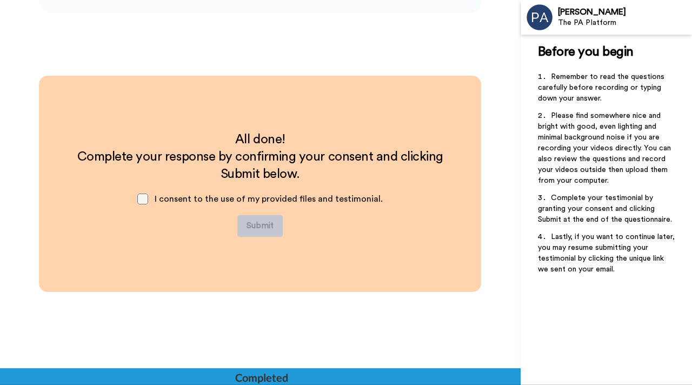
click at [148, 199] on span at bounding box center [142, 199] width 11 height 11
click at [264, 224] on button "Submit" at bounding box center [259, 226] width 45 height 22
